Goal: Transaction & Acquisition: Purchase product/service

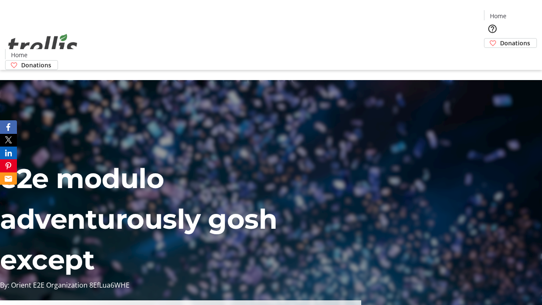
click at [500, 39] on span "Donations" at bounding box center [515, 43] width 30 height 9
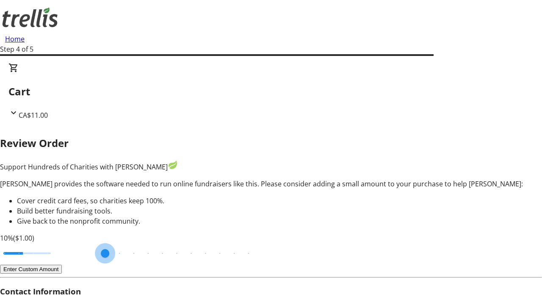
type input "20"
click at [60, 244] on input "Cover fees percentage" at bounding box center [26, 253] width 65 height 19
